Goal: Check status: Check status

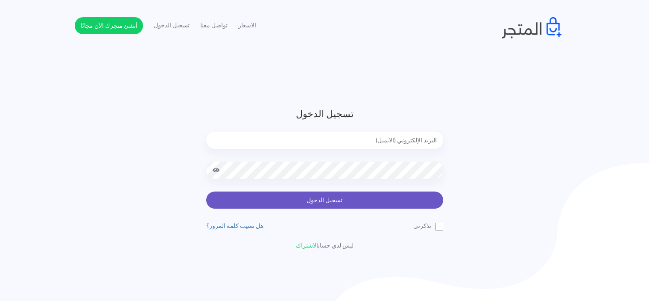
type input "[EMAIL_ADDRESS][DOMAIN_NAME]"
click at [297, 196] on button "تسجيل الدخول" at bounding box center [324, 199] width 237 height 17
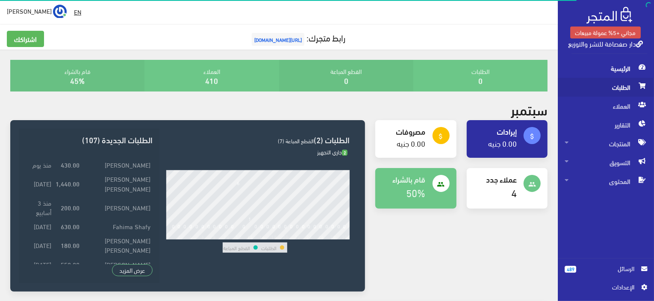
click at [599, 88] on span "الطلبات" at bounding box center [605, 87] width 82 height 19
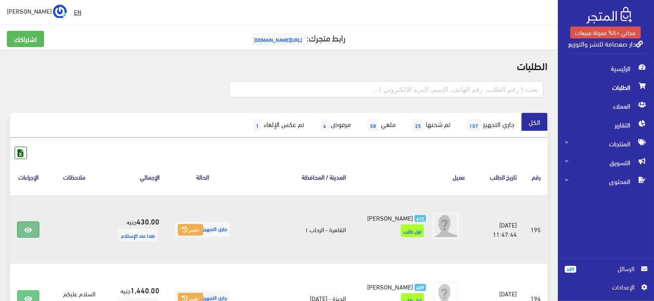
click at [30, 232] on icon at bounding box center [28, 229] width 8 height 7
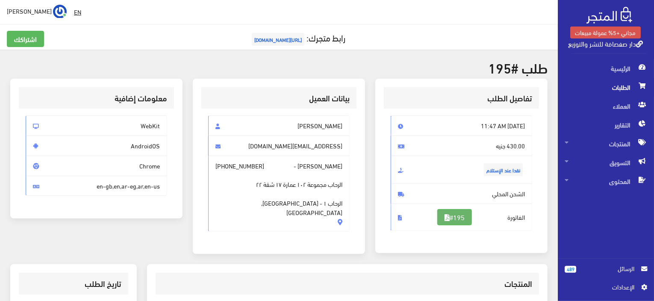
click at [451, 214] on link "#195" at bounding box center [454, 217] width 35 height 16
click at [64, 150] on div "WebKit AndroidOS Chrome en-gb,en,ar-eg,ar,en-us" at bounding box center [96, 159] width 155 height 101
